Goal: Task Accomplishment & Management: Manage account settings

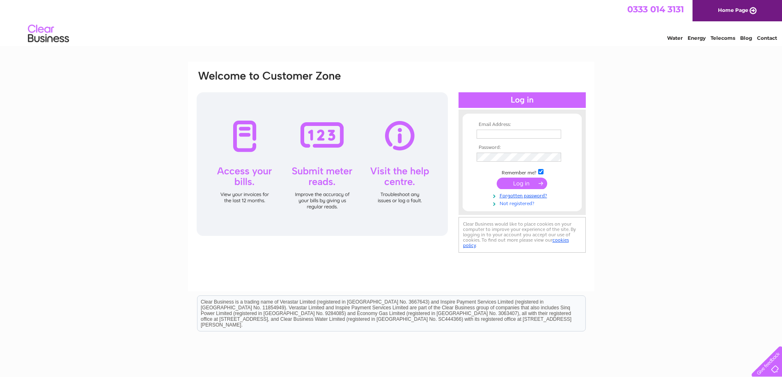
type input "nathan@conceptfurniture.co.uk"
click at [509, 204] on link "Not registered?" at bounding box center [523, 203] width 93 height 8
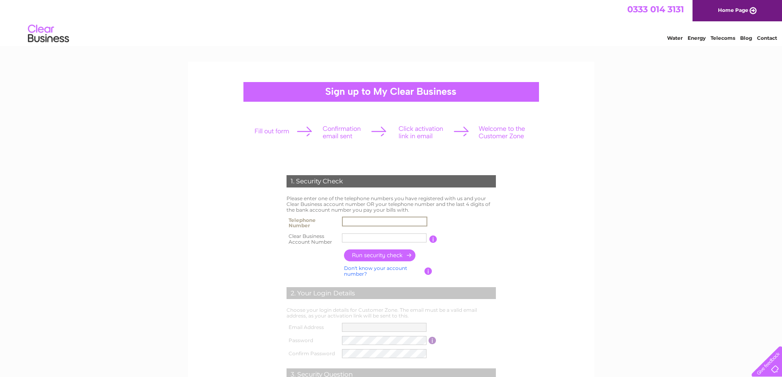
click at [366, 219] on input "text" at bounding box center [384, 222] width 85 height 10
type input "01299254090"
type input "30323974"
click at [379, 253] on input "button" at bounding box center [380, 256] width 72 height 12
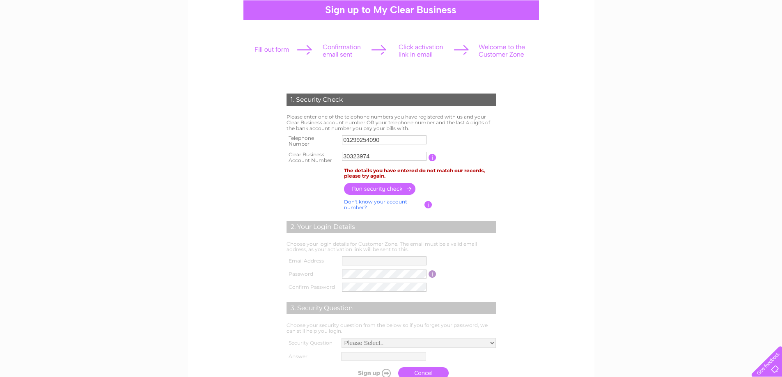
scroll to position [82, 0]
drag, startPoint x: 387, startPoint y: 140, endPoint x: 309, endPoint y: 137, distance: 77.3
click at [309, 137] on tr "Telephone Number 01299254090" at bounding box center [392, 141] width 214 height 16
click at [382, 192] on input "button" at bounding box center [380, 189] width 72 height 12
click at [375, 199] on link "Don't know your account number?" at bounding box center [375, 204] width 63 height 12
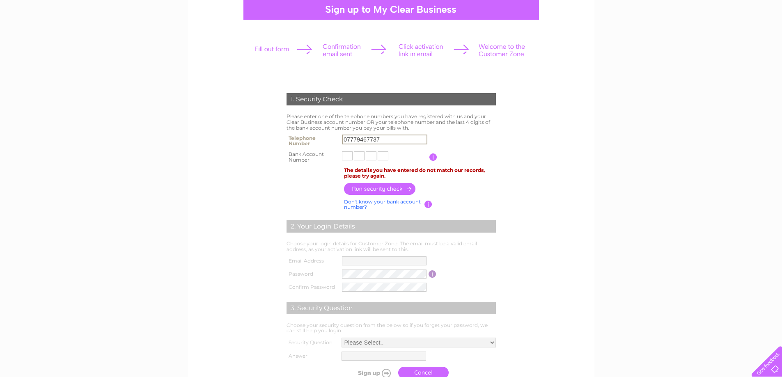
drag, startPoint x: 387, startPoint y: 138, endPoint x: 324, endPoint y: 130, distance: 63.4
click at [324, 130] on div "1. Security Check Please enter one of the telephone numbers you have registered…" at bounding box center [391, 234] width 248 height 298
click at [404, 202] on link "Don't know your bank account number?" at bounding box center [382, 205] width 77 height 12
drag, startPoint x: 369, startPoint y: 140, endPoint x: 333, endPoint y: 130, distance: 37.6
click at [333, 130] on div "1. Security Check Please enter one of the telephone numbers you have registered…" at bounding box center [391, 234] width 248 height 298
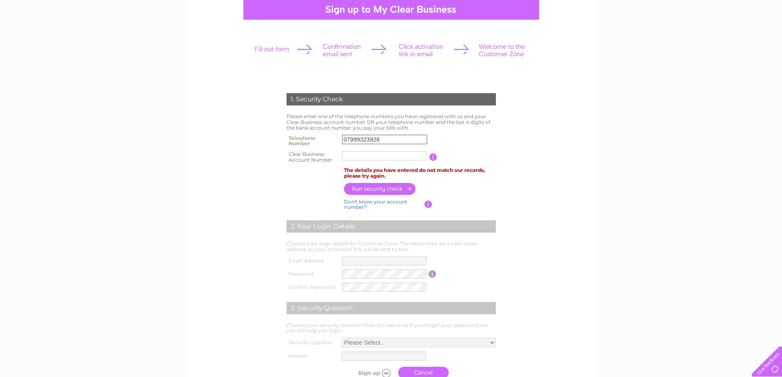
type input "07999323926"
type input "30323974"
click at [396, 185] on input "button" at bounding box center [380, 189] width 72 height 12
drag, startPoint x: 384, startPoint y: 141, endPoint x: 324, endPoint y: 132, distance: 60.6
click at [324, 132] on div "1. Security Check Please enter one of the telephone numbers you have registered…" at bounding box center [391, 234] width 248 height 298
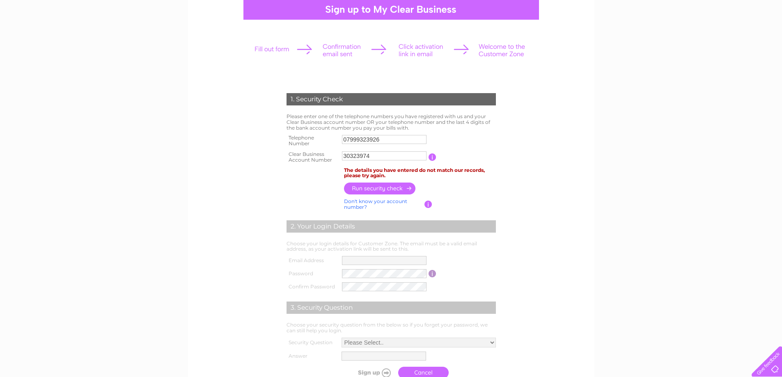
click at [382, 138] on input "07999323926" at bounding box center [384, 139] width 85 height 9
drag, startPoint x: 386, startPoint y: 140, endPoint x: 342, endPoint y: 138, distance: 44.0
click at [342, 138] on input "07999323926" at bounding box center [384, 140] width 85 height 10
drag, startPoint x: 384, startPoint y: 158, endPoint x: 361, endPoint y: 159, distance: 23.0
click at [361, 159] on input "30323974" at bounding box center [384, 156] width 85 height 10
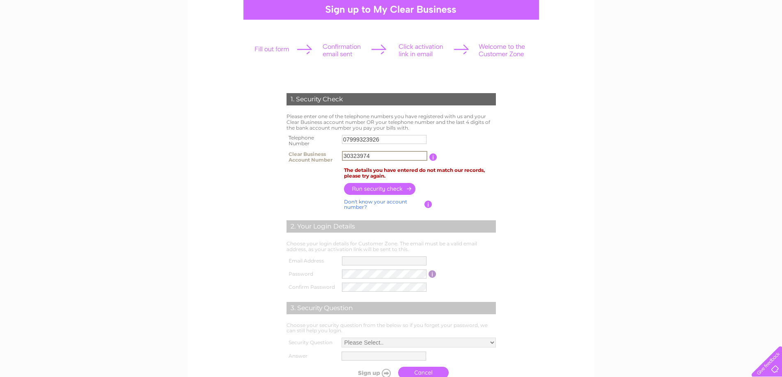
click at [373, 138] on input "07999323926" at bounding box center [384, 139] width 85 height 9
drag, startPoint x: 387, startPoint y: 136, endPoint x: 345, endPoint y: 132, distance: 42.0
click at [345, 132] on div "1. Security Check Please enter one of the telephone numbers you have registered…" at bounding box center [391, 234] width 248 height 298
type input "01299254090"
click at [385, 189] on input "button" at bounding box center [380, 189] width 72 height 12
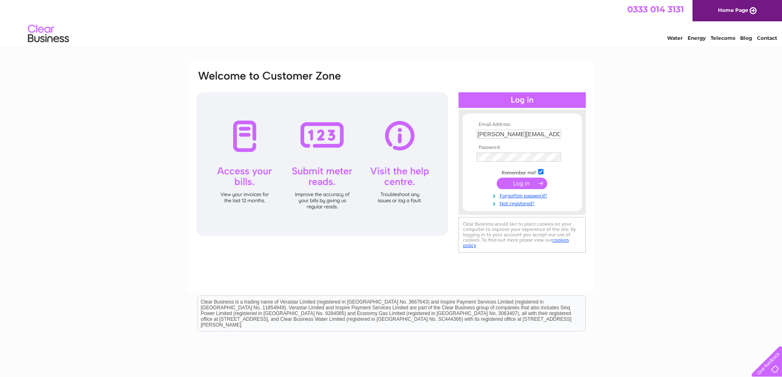
click at [519, 136] on input "nathan@conceptfurniture.co.uk" at bounding box center [519, 134] width 85 height 9
click at [525, 215] on div "Email Address: nathan@conceptfurniture.co.uk Password:" at bounding box center [522, 173] width 127 height 163
click at [516, 204] on link "Not registered?" at bounding box center [523, 203] width 93 height 8
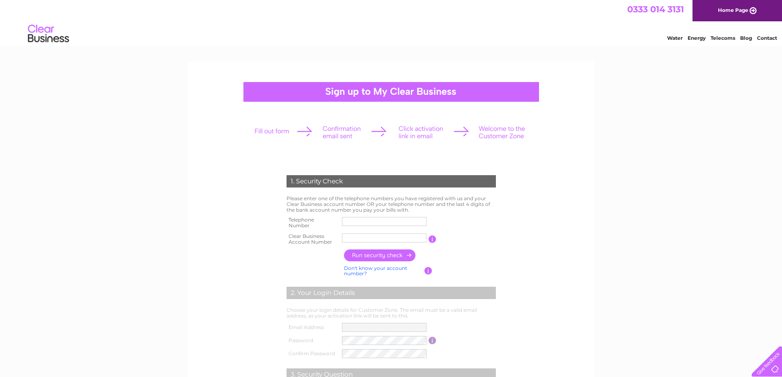
click at [359, 221] on input "text" at bounding box center [384, 221] width 85 height 9
type input "01299254090"
click at [384, 235] on input "text" at bounding box center [384, 238] width 85 height 9
type input "30323974"
click at [389, 260] on input "button" at bounding box center [380, 256] width 72 height 12
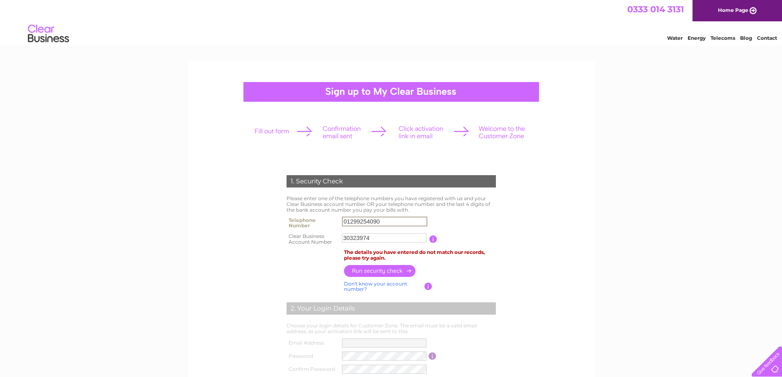
drag, startPoint x: 395, startPoint y: 221, endPoint x: 331, endPoint y: 215, distance: 64.0
click at [331, 215] on tr "Telephone Number 01299254090" at bounding box center [392, 223] width 214 height 16
type input "07779467737"
click at [403, 271] on input "button" at bounding box center [380, 271] width 72 height 12
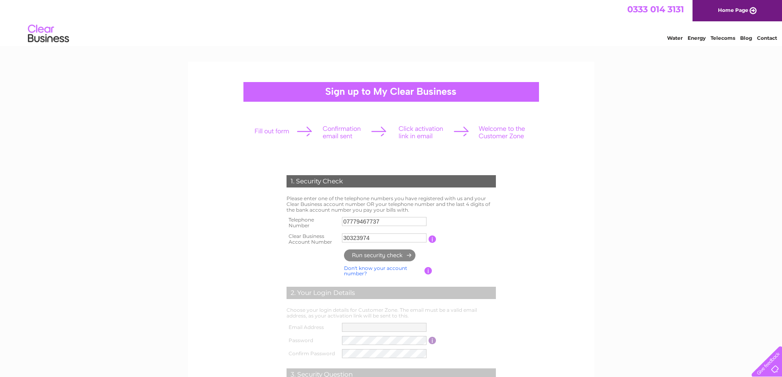
type input "**********"
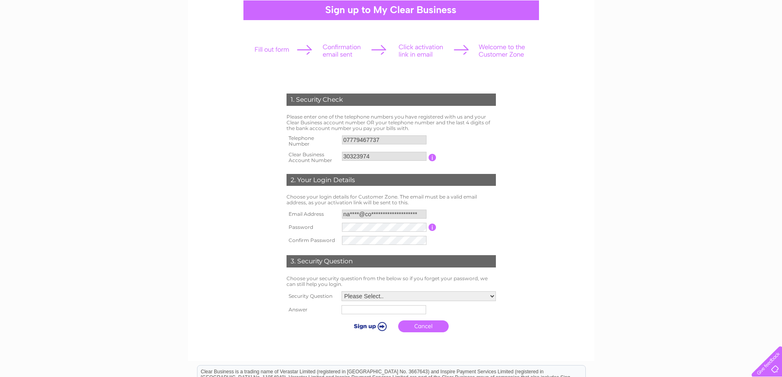
scroll to position [82, 0]
click at [392, 291] on td "Please Select.. In what town or city was your first job? In what town or city d…" at bounding box center [419, 296] width 159 height 14
click at [391, 292] on select "Please Select.. In what town or city was your first job? In what town or city d…" at bounding box center [419, 296] width 154 height 10
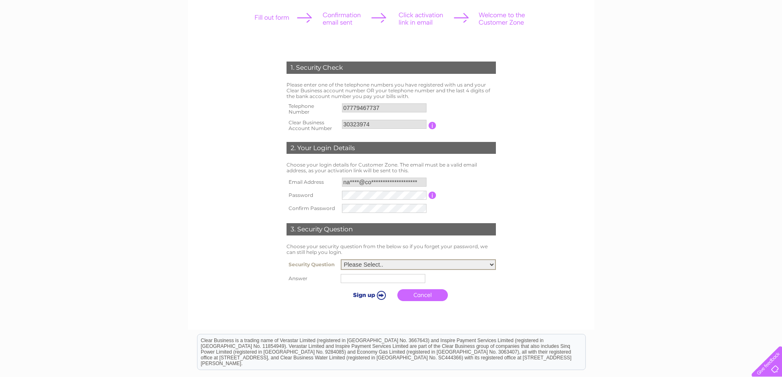
scroll to position [123, 0]
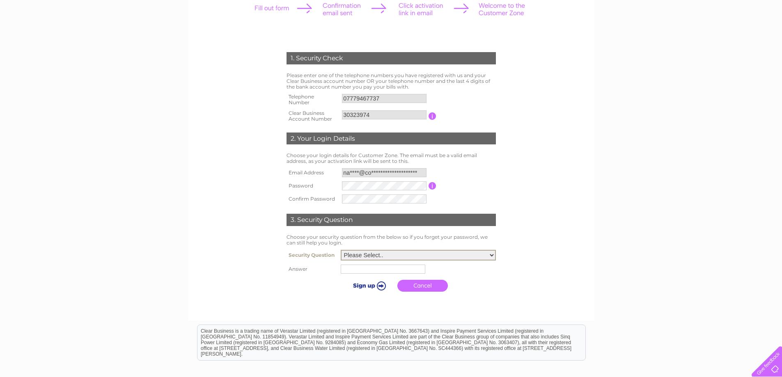
click at [444, 255] on select "Please Select.. In what town or city was your first job? In what town or city d…" at bounding box center [418, 255] width 155 height 11
select select "4"
click at [341, 251] on select "Please Select.. In what town or city was your first job? In what town or city d…" at bounding box center [418, 255] width 155 height 11
click at [395, 272] on input "text" at bounding box center [383, 269] width 85 height 9
type input "worth crescent"
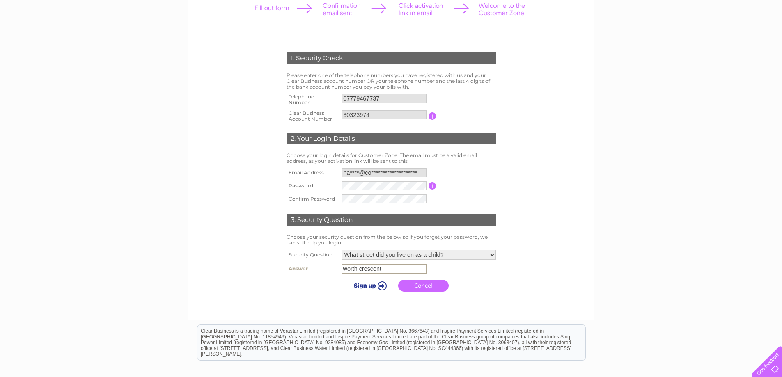
click at [373, 285] on input "submit" at bounding box center [369, 286] width 51 height 12
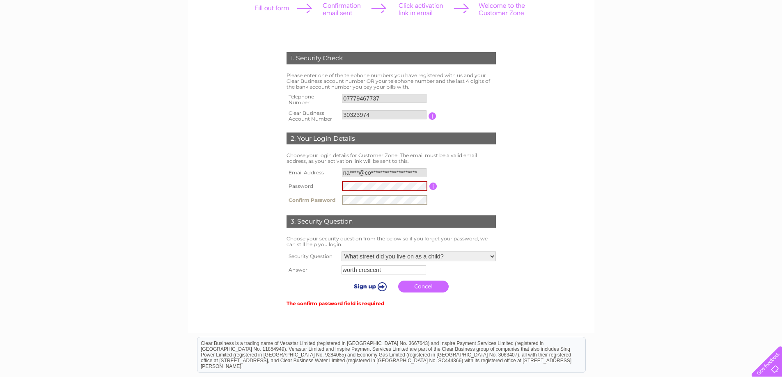
click at [360, 283] on input "submit" at bounding box center [369, 287] width 51 height 12
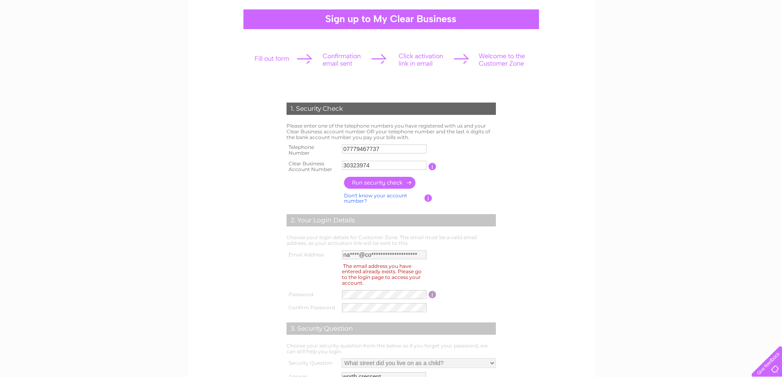
scroll to position [82, 0]
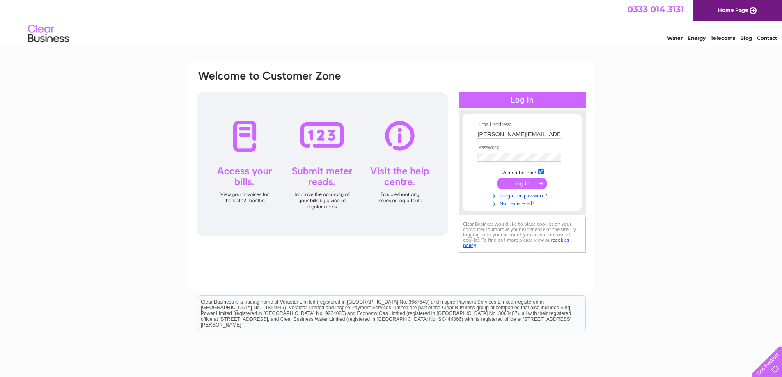
click at [524, 182] on input "submit" at bounding box center [522, 184] width 51 height 12
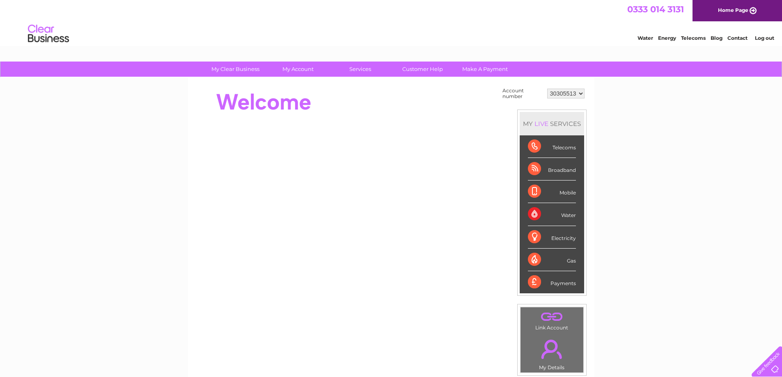
click at [566, 92] on select "30305513" at bounding box center [566, 94] width 37 height 10
click at [572, 93] on select "30305513" at bounding box center [566, 94] width 37 height 10
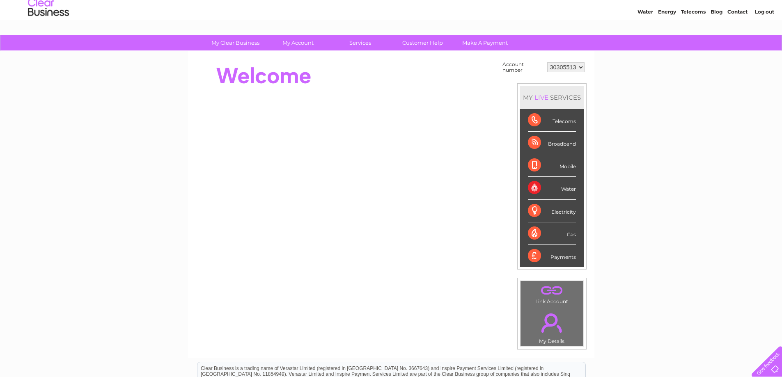
scroll to position [41, 0]
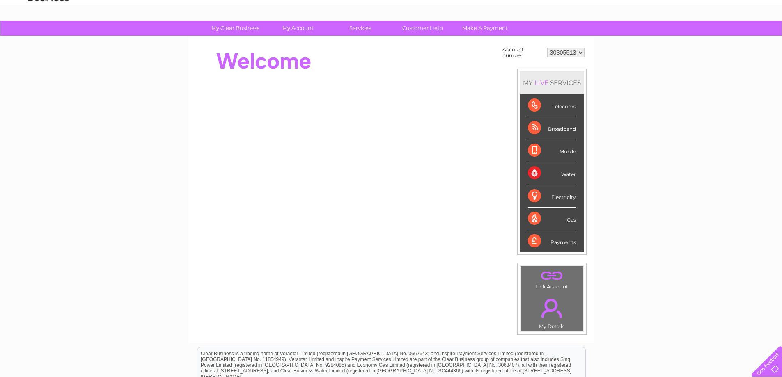
click at [554, 279] on link "." at bounding box center [552, 276] width 59 height 14
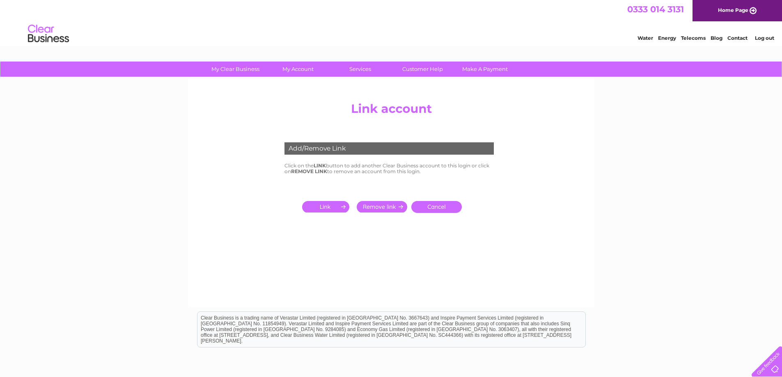
click at [318, 208] on input "submit" at bounding box center [327, 207] width 51 height 12
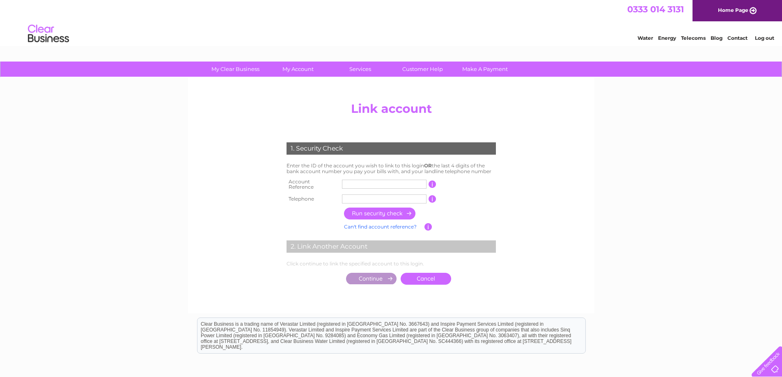
click at [359, 181] on input "text" at bounding box center [384, 184] width 85 height 9
type input "30323974"
type input "07779467737"
click at [384, 212] on input "button" at bounding box center [380, 214] width 72 height 12
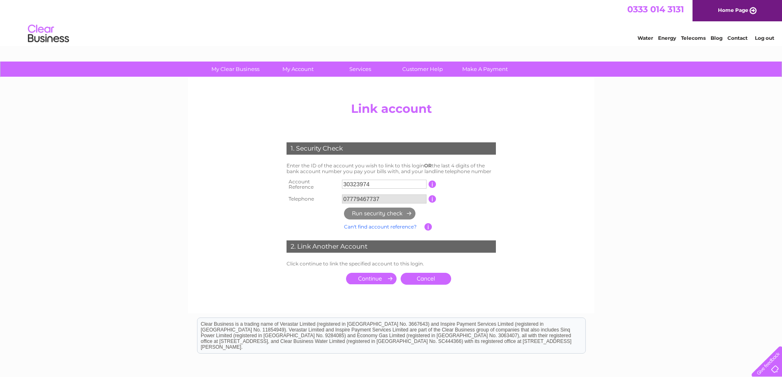
click at [373, 274] on input "submit" at bounding box center [371, 279] width 51 height 12
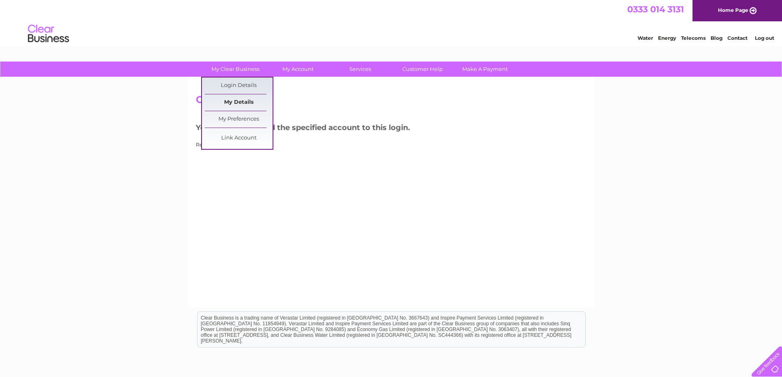
click at [245, 102] on link "My Details" at bounding box center [239, 102] width 68 height 16
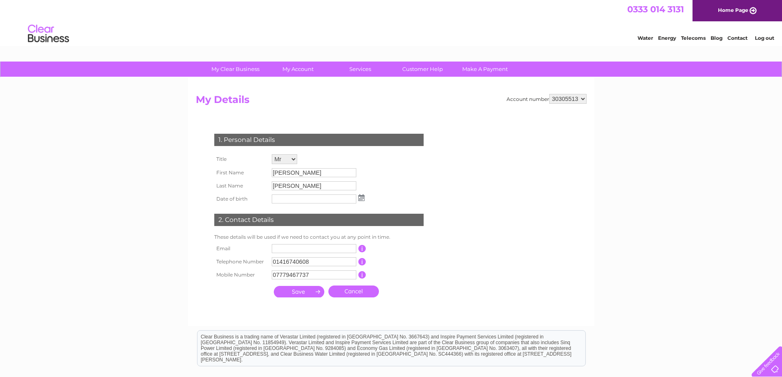
click at [576, 100] on select "30305513 30323974" at bounding box center [568, 99] width 37 height 10
select select "30323974"
click at [550, 94] on select "30305513 30323974" at bounding box center [568, 99] width 37 height 10
click at [299, 198] on input "text" at bounding box center [314, 199] width 85 height 9
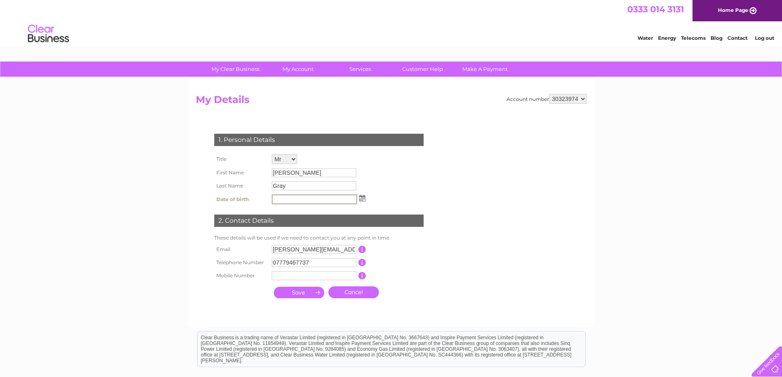
click at [357, 194] on td at bounding box center [319, 200] width 98 height 14
click at [359, 197] on img at bounding box center [362, 198] width 6 height 7
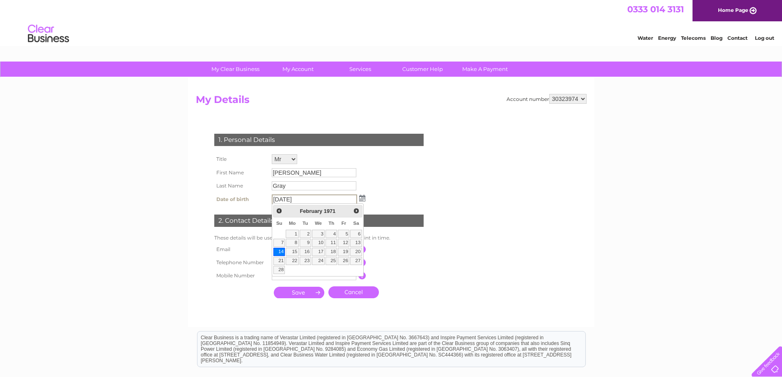
type input "14/02/1971"
click at [278, 251] on link "14" at bounding box center [280, 252] width 12 height 8
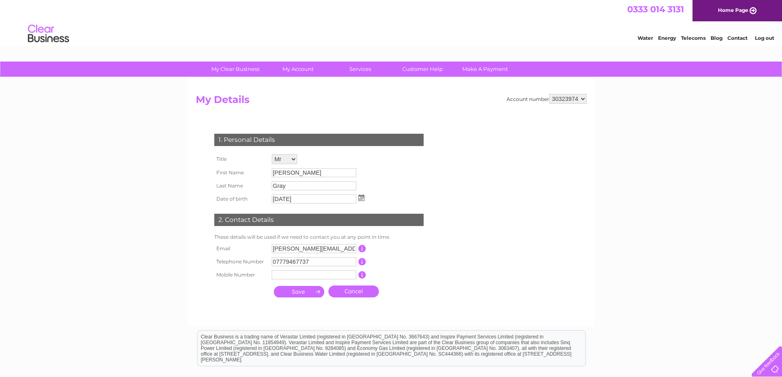
click at [304, 292] on input "submit" at bounding box center [299, 292] width 51 height 12
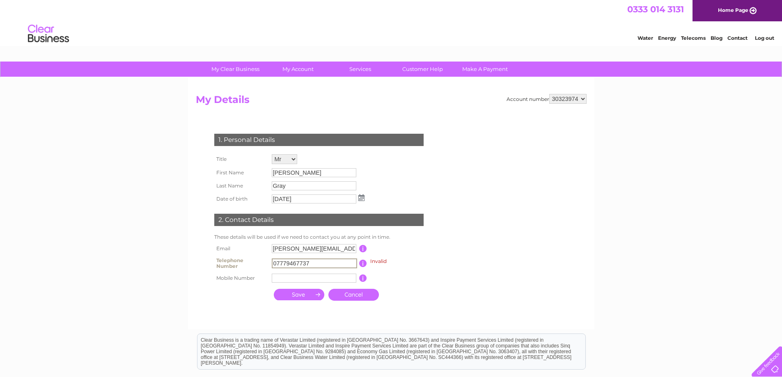
drag, startPoint x: 316, startPoint y: 264, endPoint x: 348, endPoint y: 295, distance: 44.7
click at [268, 260] on tr "Telephone Number 07779467737 Invalid This should be a valid landline telephone …" at bounding box center [322, 263] width 221 height 16
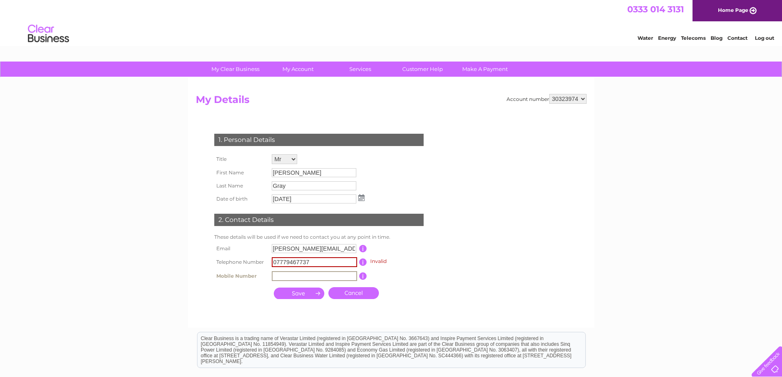
click at [329, 275] on input "text" at bounding box center [314, 276] width 85 height 10
type input "0"
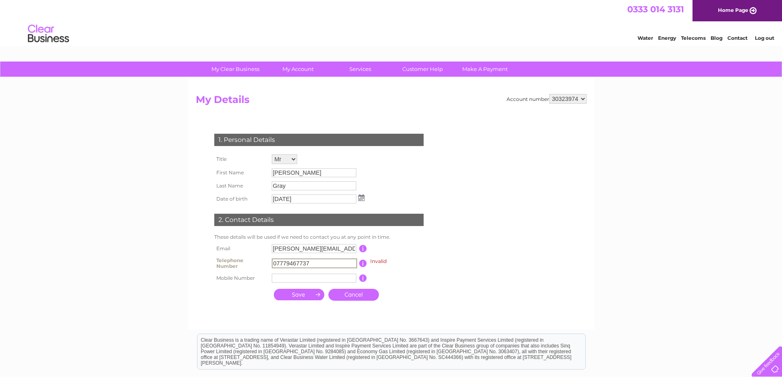
click at [274, 261] on input "07779467737" at bounding box center [314, 264] width 85 height 10
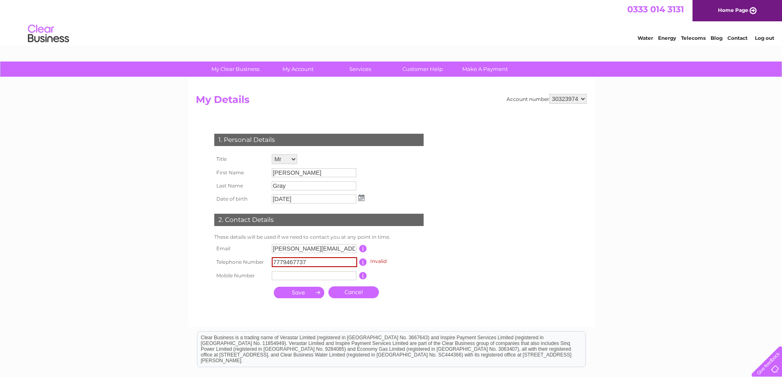
click at [309, 292] on input "submit" at bounding box center [299, 293] width 51 height 12
click at [306, 297] on input "submit" at bounding box center [299, 293] width 51 height 12
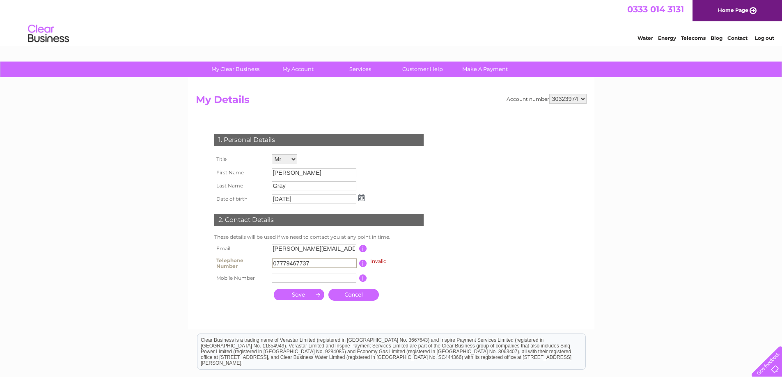
drag, startPoint x: 320, startPoint y: 265, endPoint x: 272, endPoint y: 259, distance: 48.9
click at [272, 259] on input "07779467737" at bounding box center [314, 264] width 85 height 10
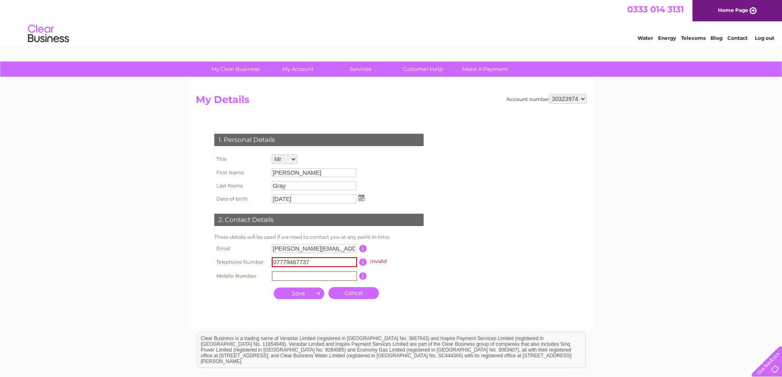
click at [288, 280] on input "text" at bounding box center [314, 276] width 85 height 10
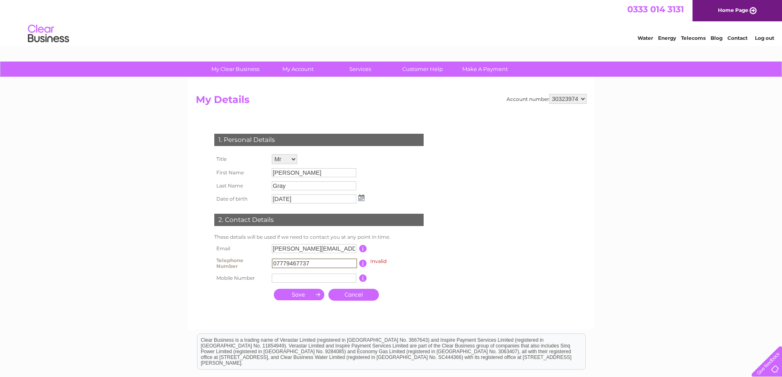
drag, startPoint x: 319, startPoint y: 265, endPoint x: 263, endPoint y: 259, distance: 56.2
click at [263, 259] on tr "Telephone Number 07779467737 Invalid This should be a valid landline telephone …" at bounding box center [322, 263] width 221 height 16
type input "01299254090"
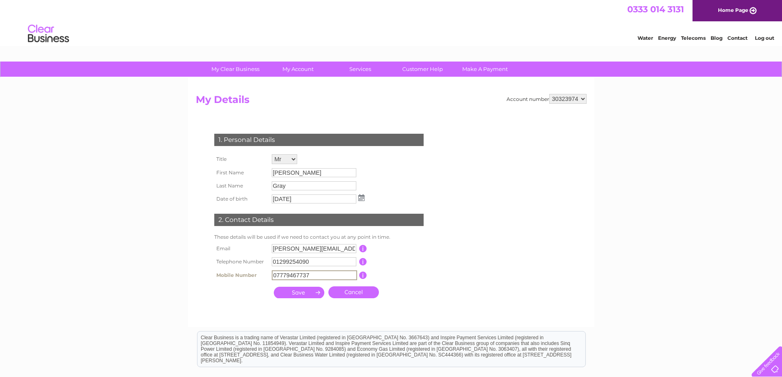
type input "07779467737"
click at [299, 292] on input "submit" at bounding box center [299, 293] width 51 height 12
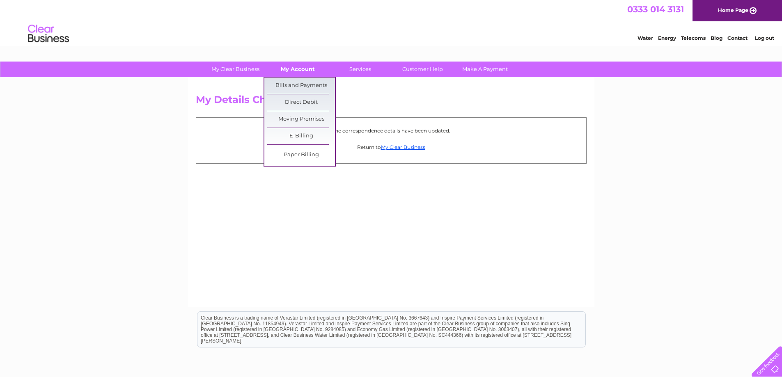
click at [296, 70] on link "My Account" at bounding box center [298, 69] width 68 height 15
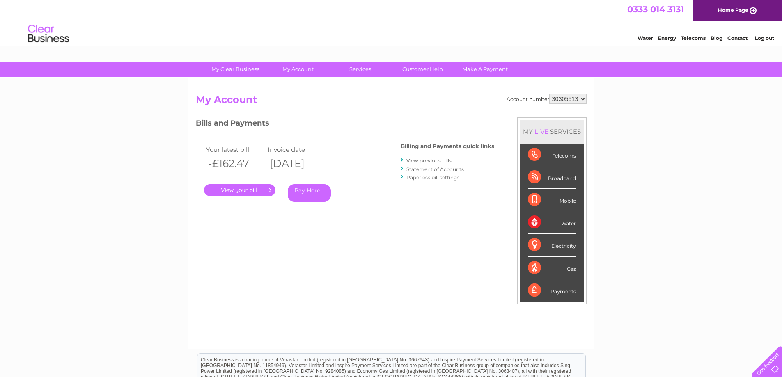
click at [435, 168] on link "Statement of Accounts" at bounding box center [436, 169] width 58 height 6
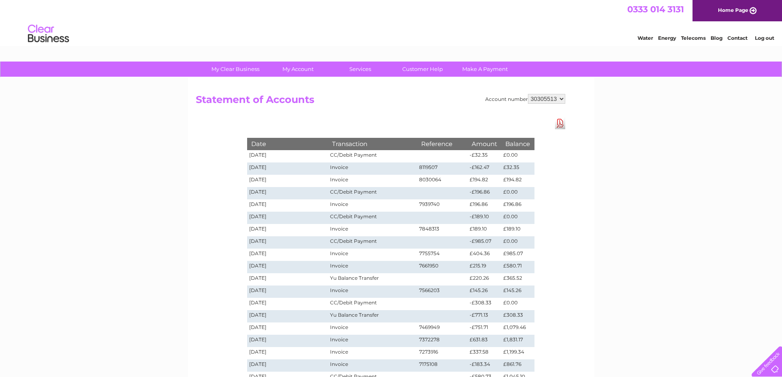
click at [541, 99] on select "30305513 30323974" at bounding box center [546, 99] width 37 height 10
select select "30323974"
click at [528, 94] on select "30305513 30323974" at bounding box center [546, 99] width 37 height 10
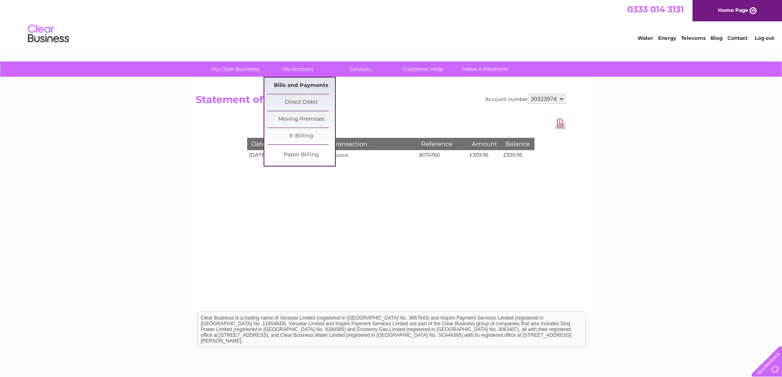
click at [307, 90] on link "Bills and Payments" at bounding box center [301, 86] width 68 height 16
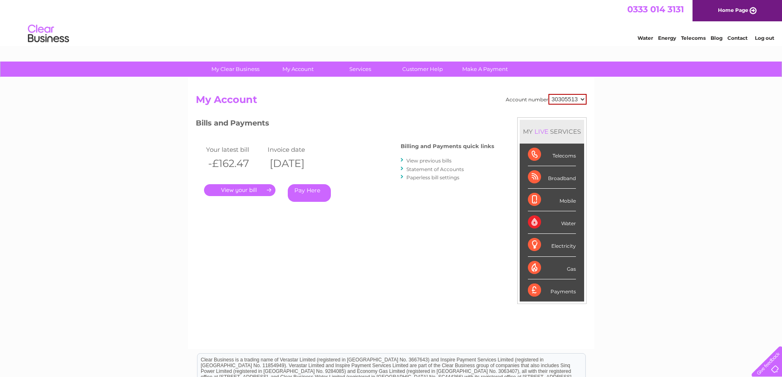
click at [561, 98] on select "30305513 30323974" at bounding box center [568, 99] width 38 height 11
select select "30323974"
click at [549, 94] on select "30305513 30323974" at bounding box center [568, 99] width 38 height 11
click at [248, 191] on link "." at bounding box center [239, 190] width 71 height 12
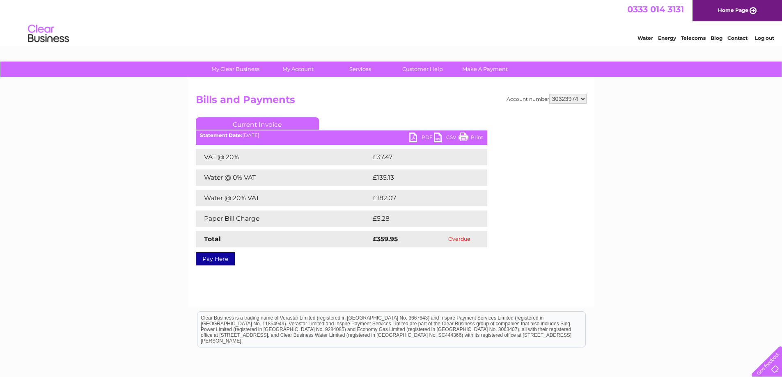
click at [414, 137] on link "PDF" at bounding box center [422, 139] width 25 height 12
